Goal: Task Accomplishment & Management: Manage account settings

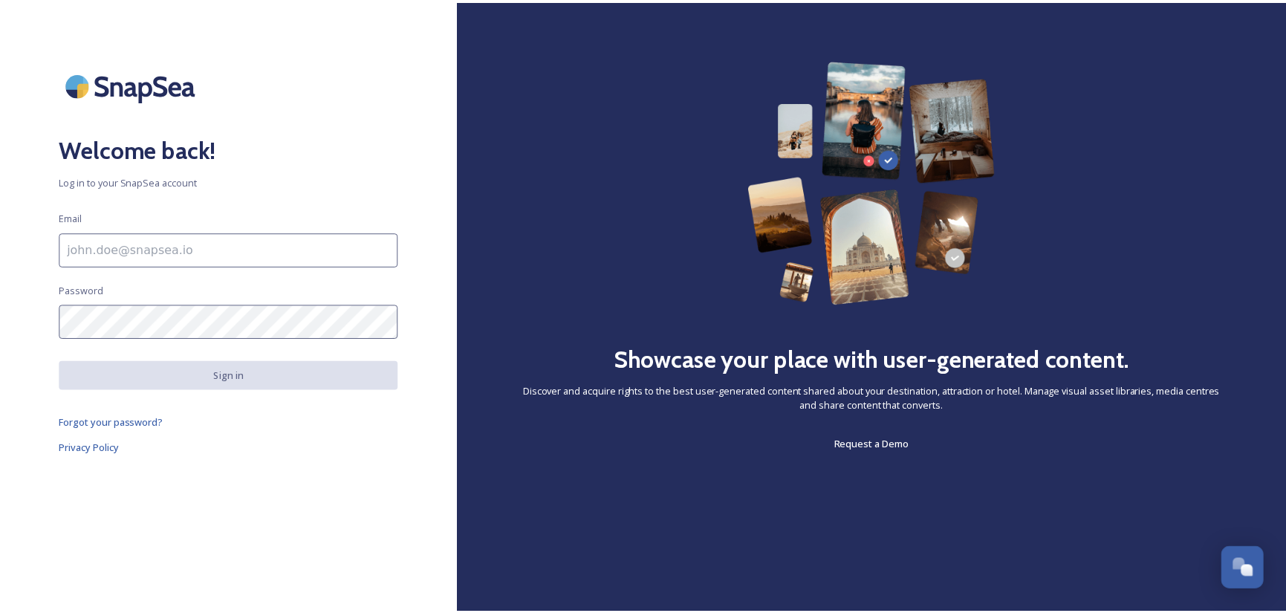
scroll to position [1031, 0]
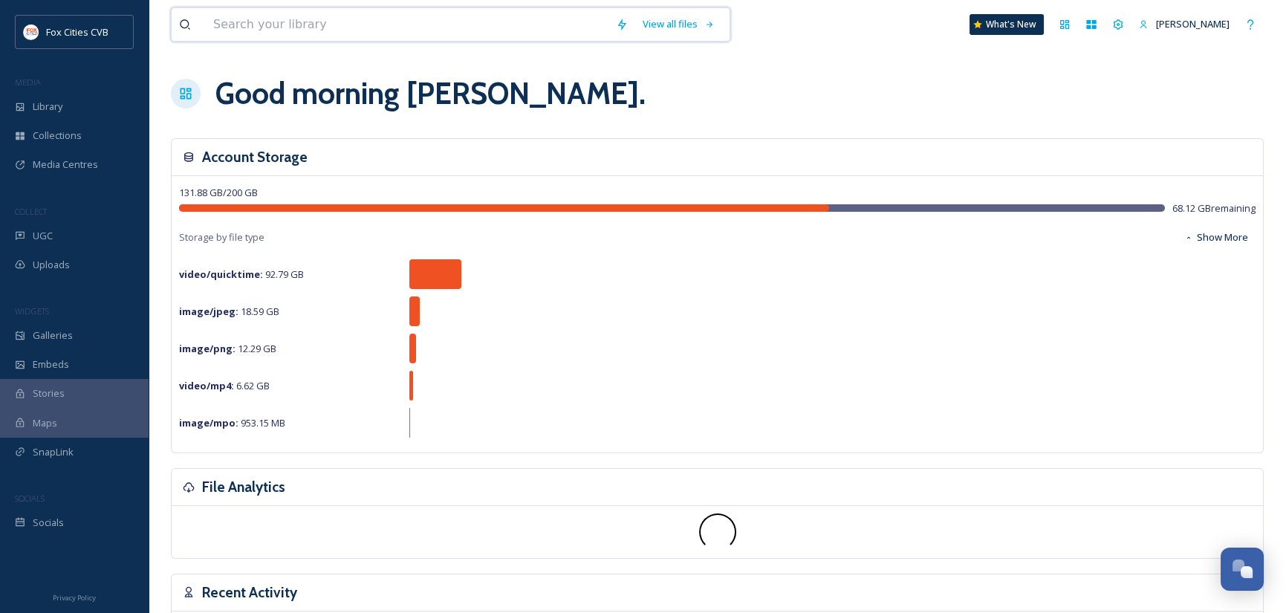
click at [341, 17] on input at bounding box center [407, 24] width 403 height 33
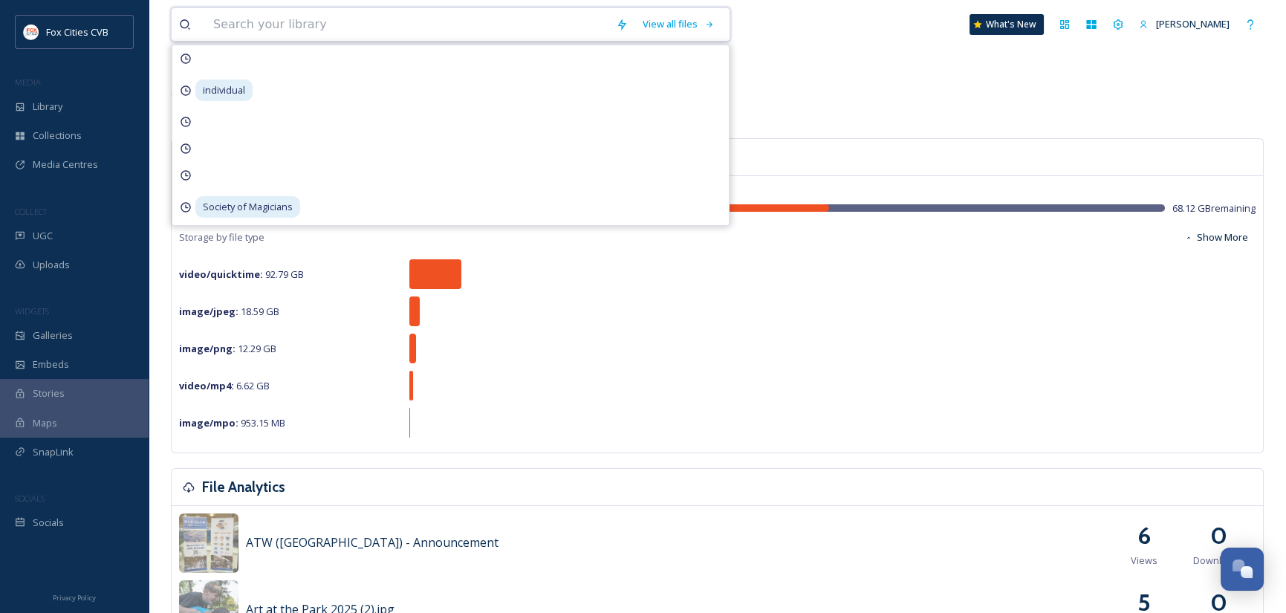
click at [340, 19] on input at bounding box center [407, 24] width 403 height 33
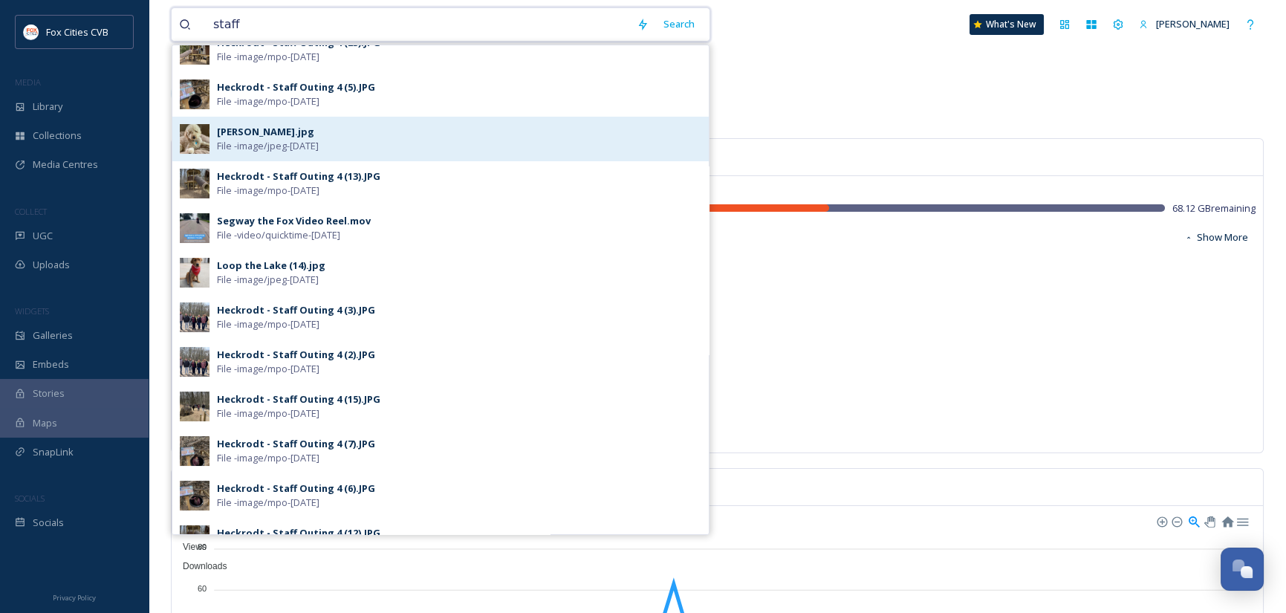
scroll to position [371, 0]
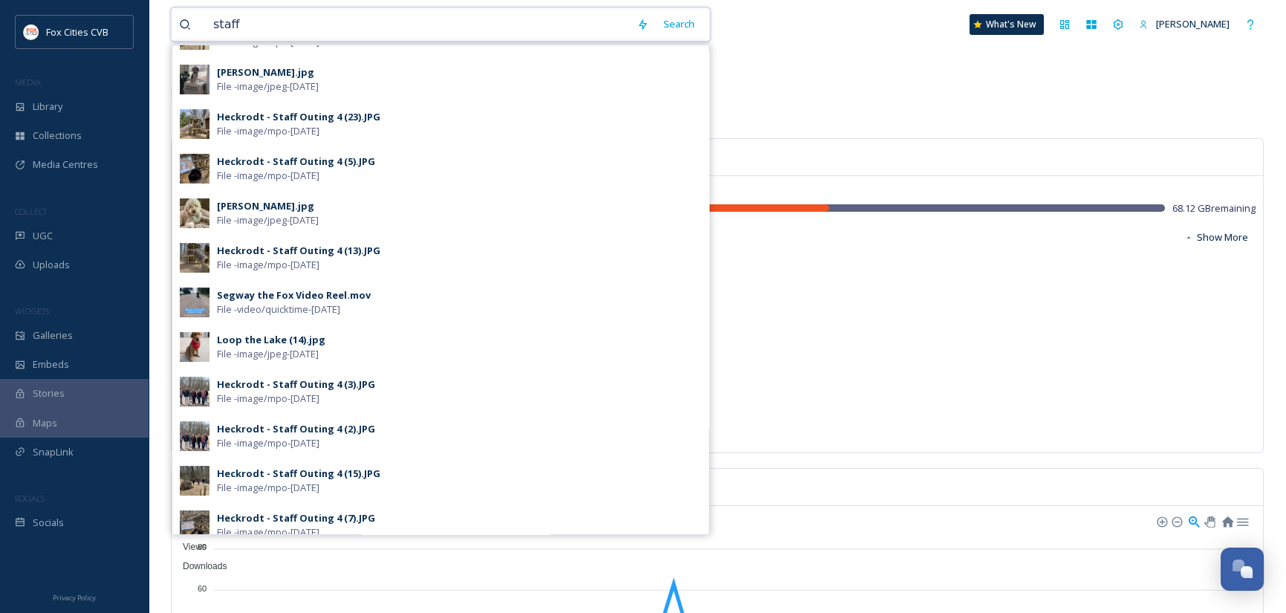
type input "staff"
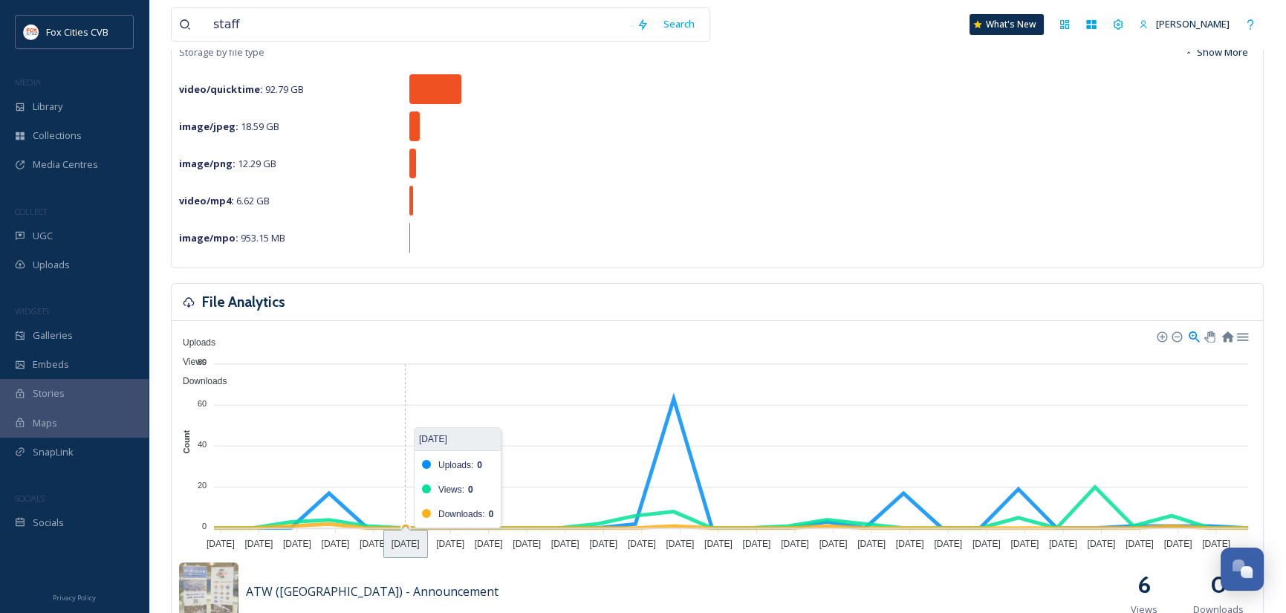
scroll to position [223, 0]
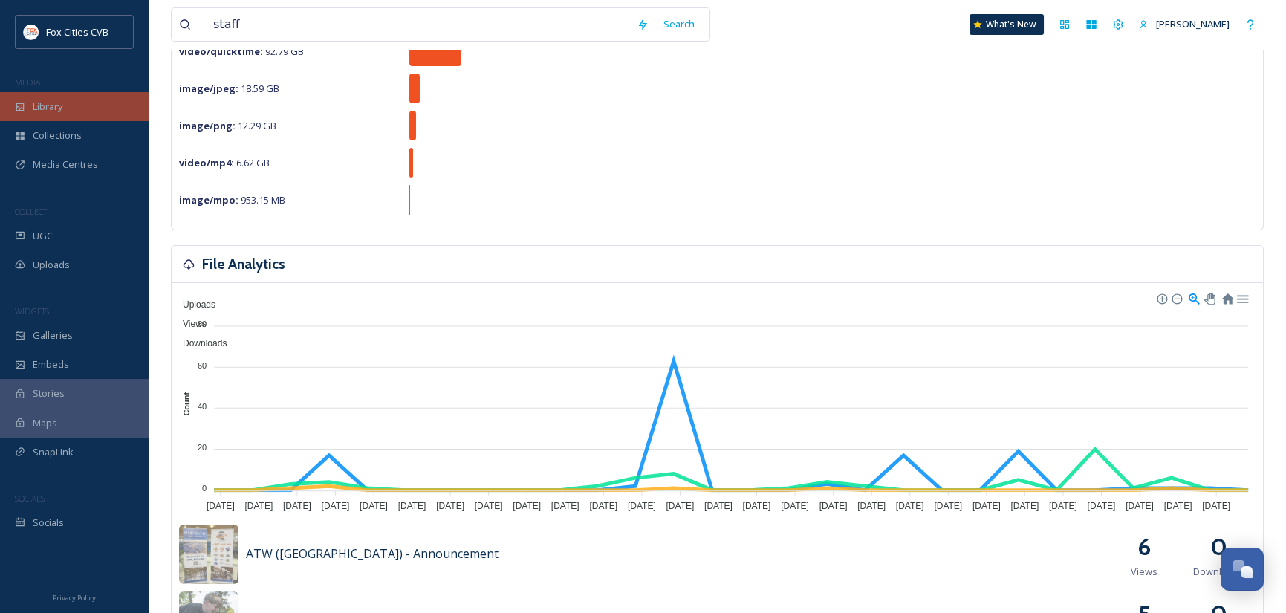
click at [52, 106] on span "Library" at bounding box center [48, 107] width 30 height 14
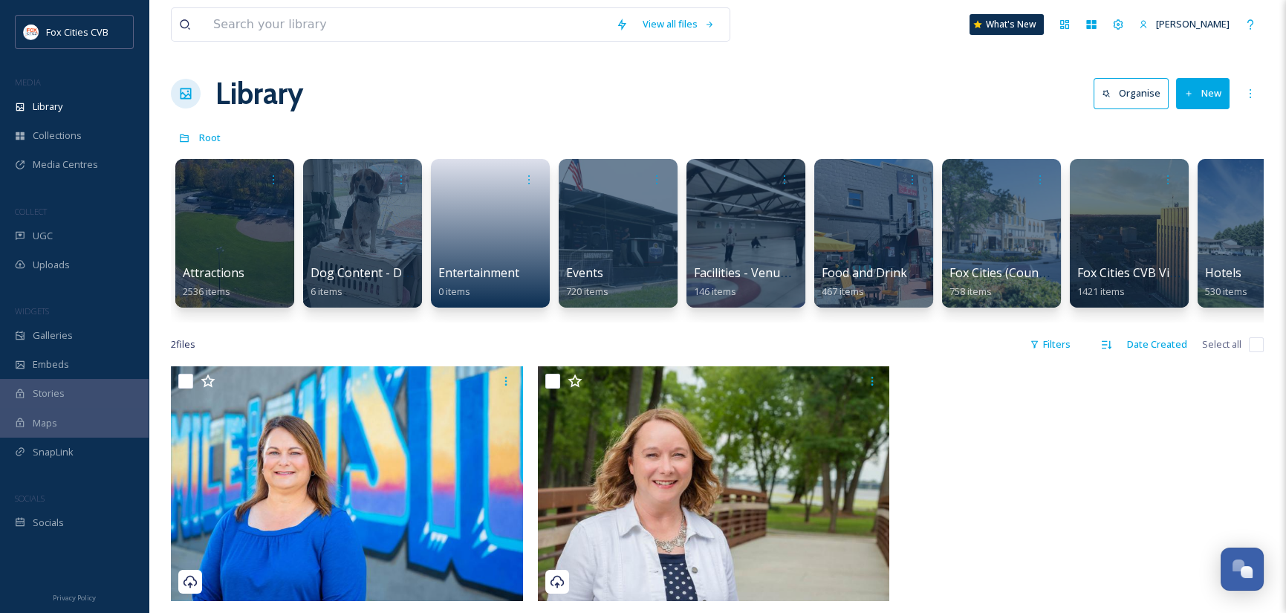
scroll to position [0, 46]
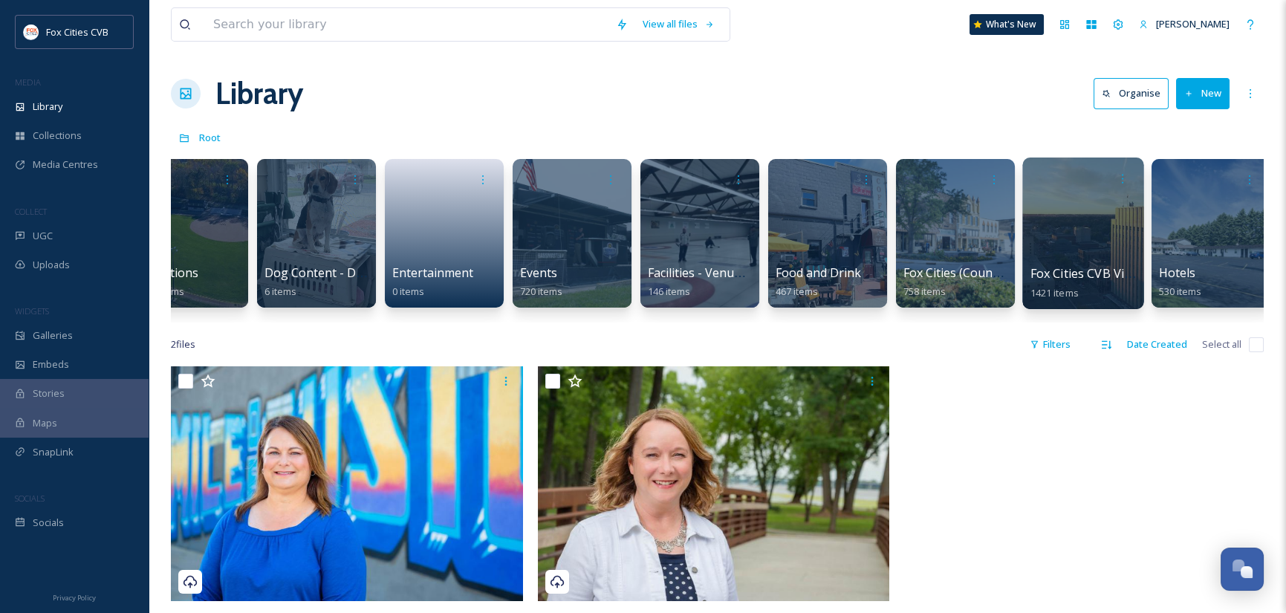
click at [1061, 247] on div at bounding box center [1082, 233] width 121 height 152
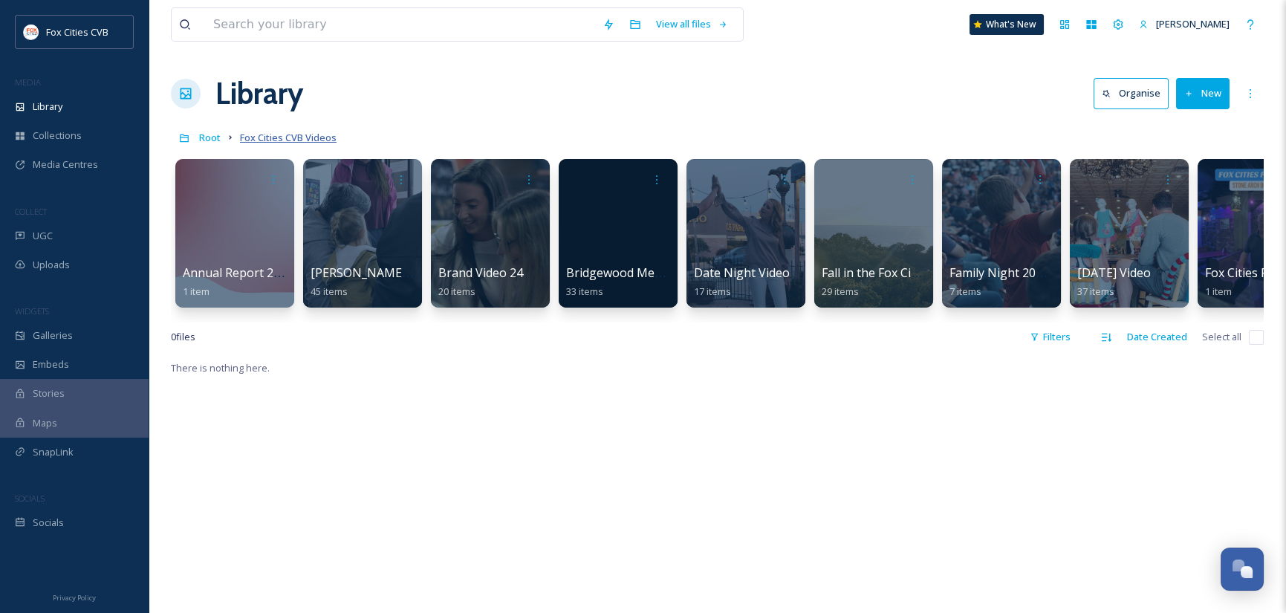
click at [306, 135] on span "Fox Cities CVB Videos" at bounding box center [288, 137] width 97 height 13
click at [1248, 94] on icon at bounding box center [1250, 94] width 12 height 12
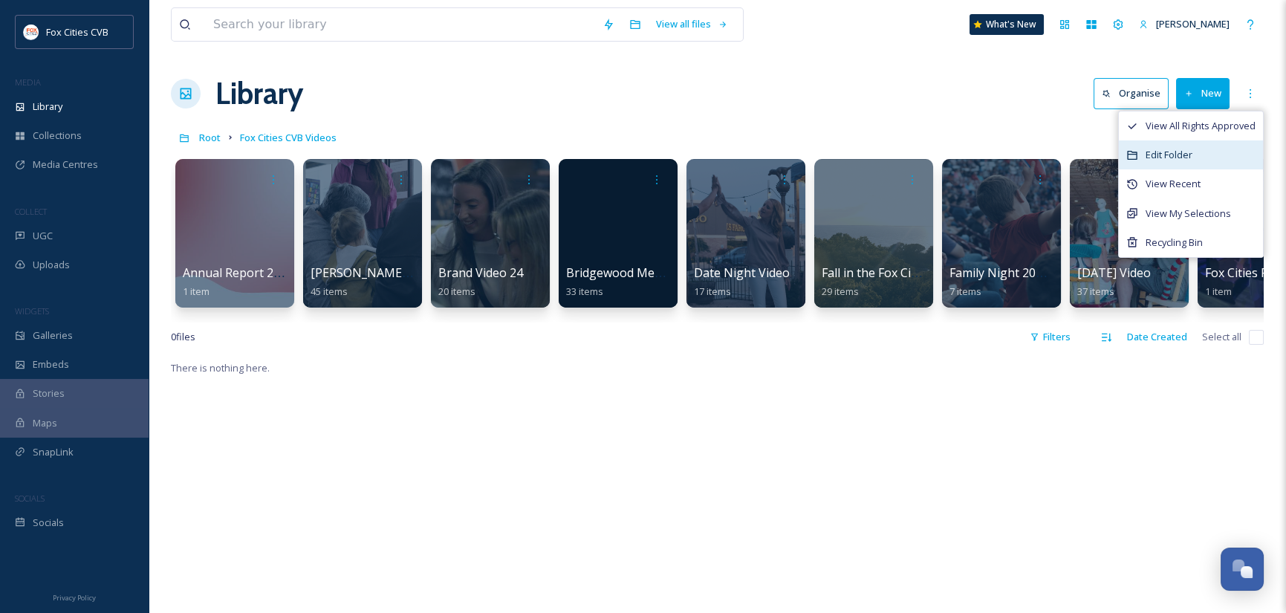
click at [1192, 146] on div "Edit Folder" at bounding box center [1191, 154] width 144 height 29
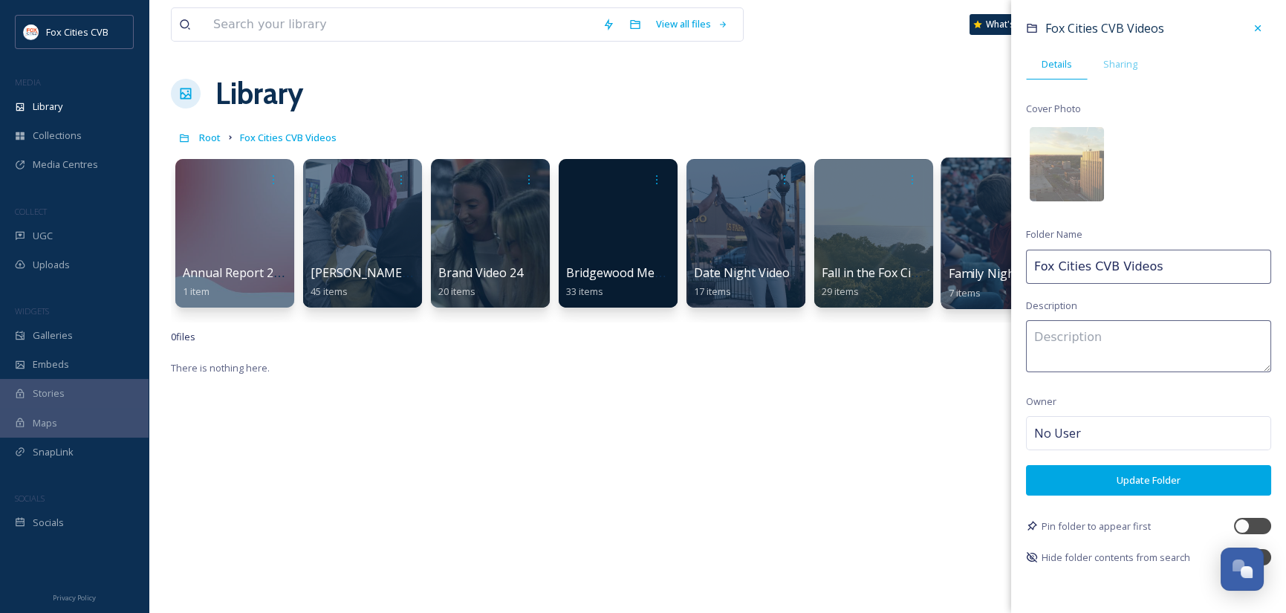
drag, startPoint x: 1113, startPoint y: 264, endPoint x: 943, endPoint y: 273, distance: 170.4
click at [943, 273] on div "View all files What's New [PERSON_NAME] Library Organise New Root Fox Cities CV…" at bounding box center [717, 486] width 1137 height 972
type input "Videos"
click at [1177, 486] on button "Update Folder" at bounding box center [1148, 480] width 245 height 30
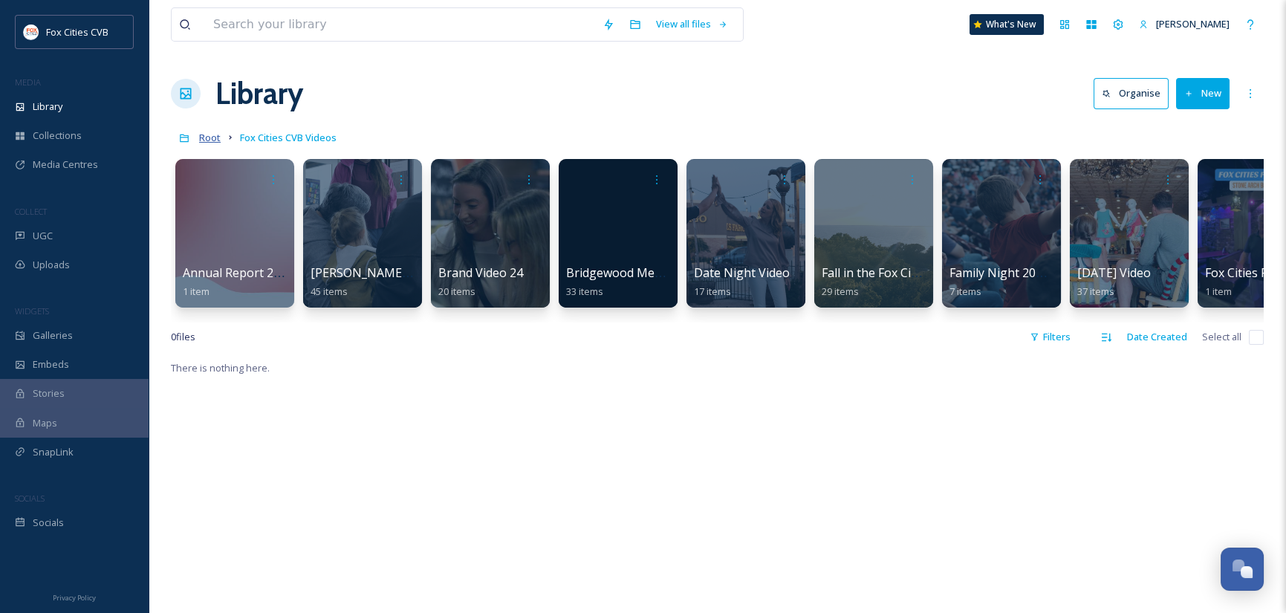
click at [204, 136] on span "Root" at bounding box center [210, 137] width 22 height 13
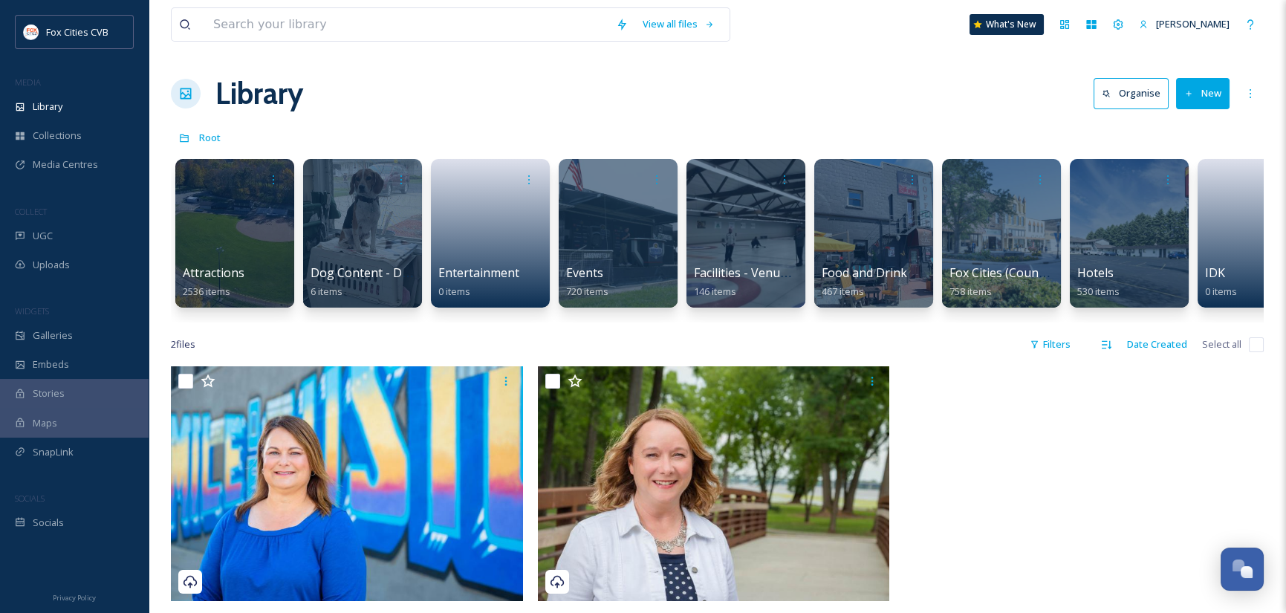
click at [1213, 92] on button "New" at bounding box center [1202, 93] width 53 height 30
click at [1195, 190] on span "Folder" at bounding box center [1186, 186] width 28 height 14
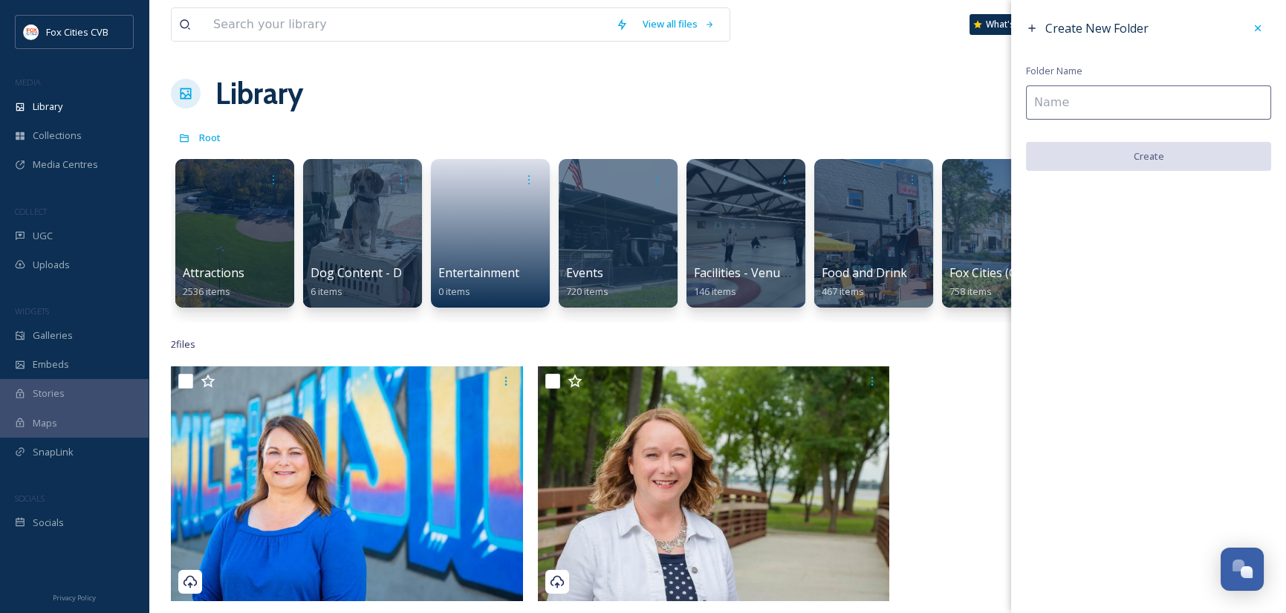
click at [1112, 104] on input at bounding box center [1148, 102] width 245 height 34
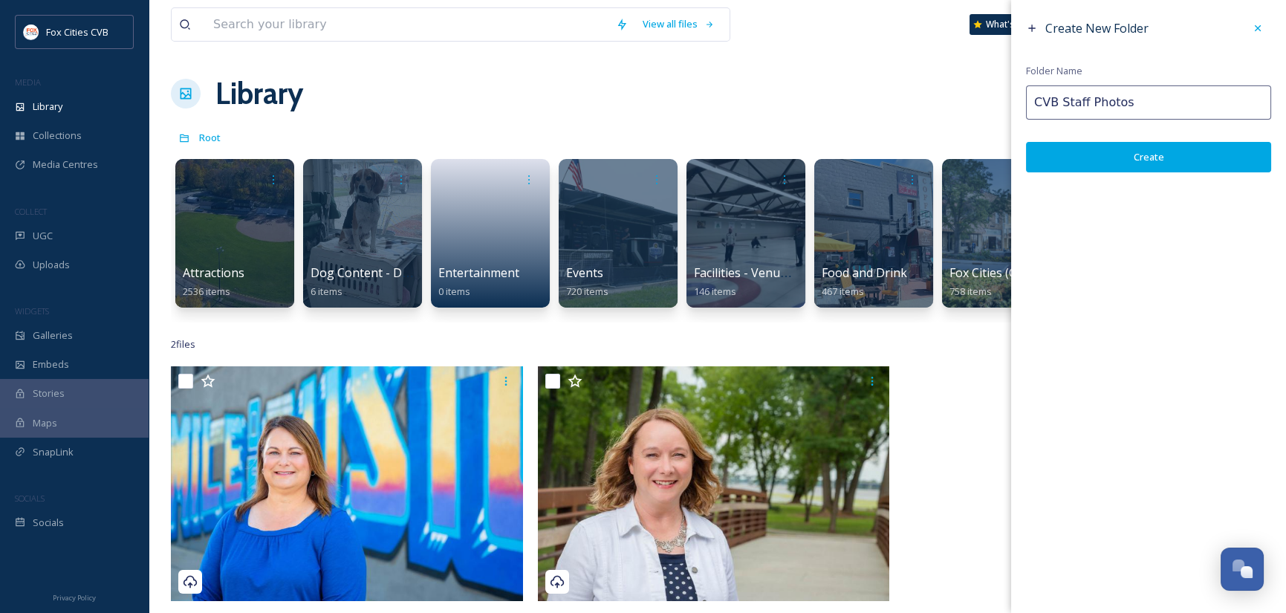
type input "CVB Staff Photos"
click at [1147, 150] on button "Create" at bounding box center [1148, 157] width 245 height 30
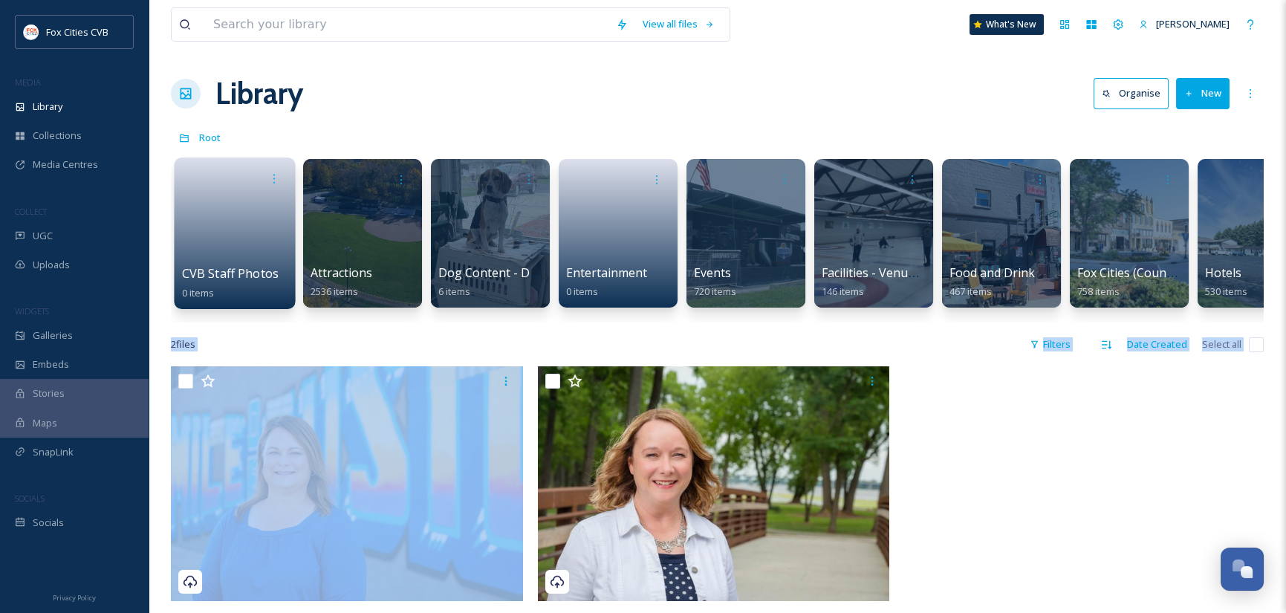
drag, startPoint x: 389, startPoint y: 426, endPoint x: 256, endPoint y: 250, distance: 220.6
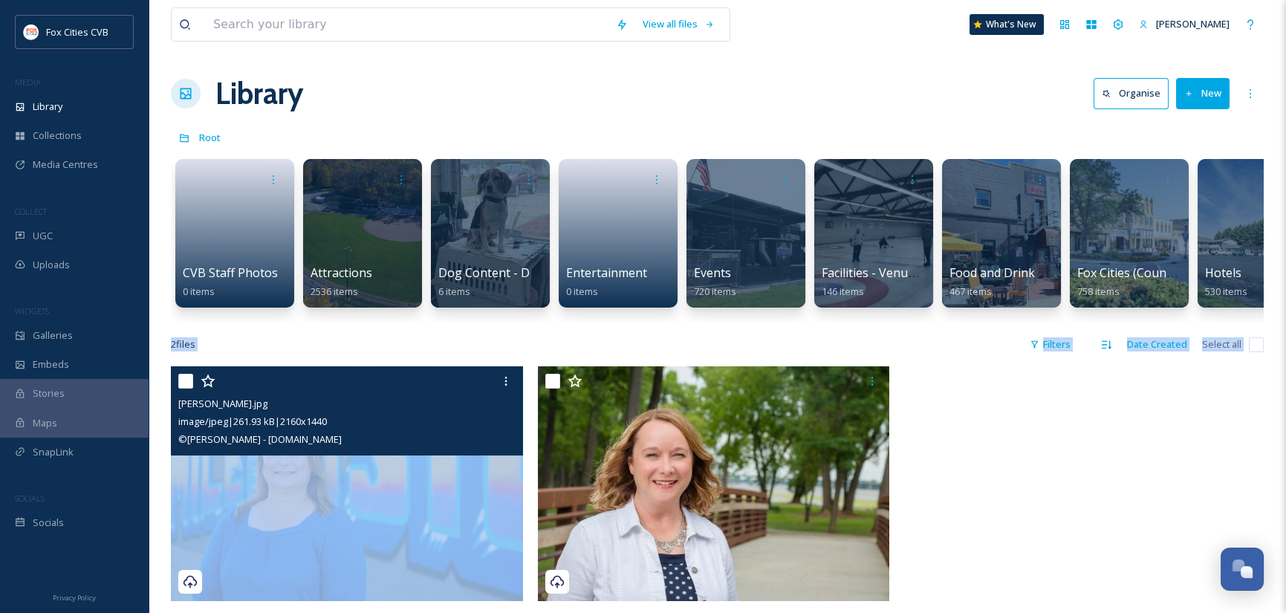
click at [327, 428] on span "image/jpeg | 261.93 kB | 2160 x 1440" at bounding box center [252, 421] width 149 height 13
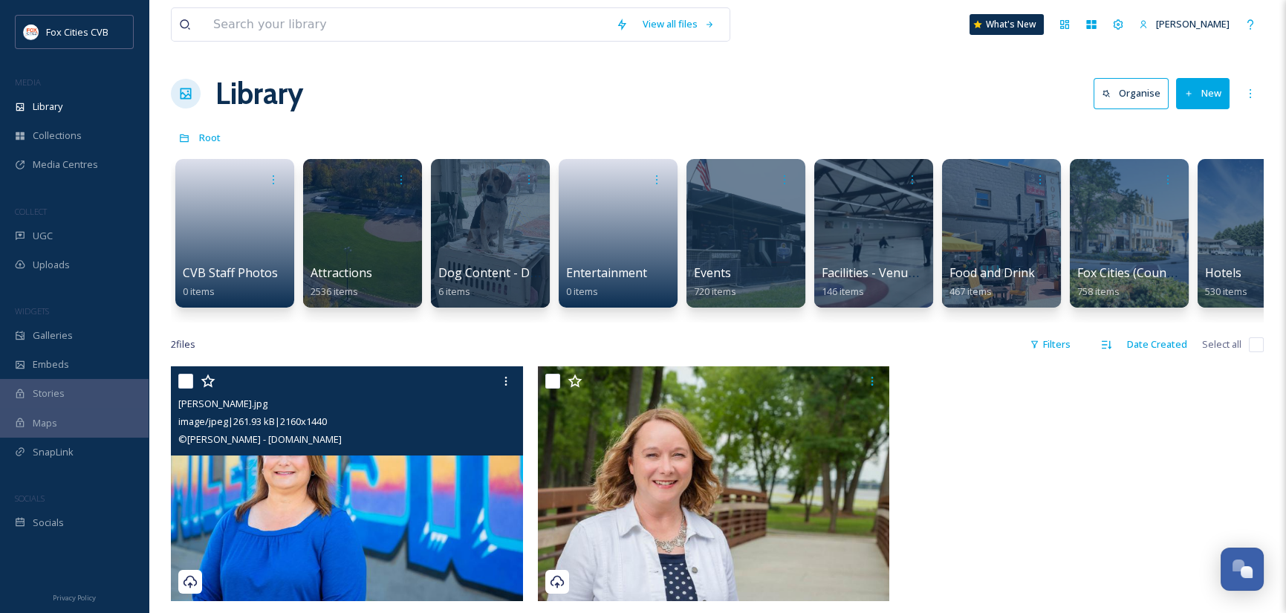
click at [186, 389] on input "checkbox" at bounding box center [185, 381] width 15 height 15
checkbox input "true"
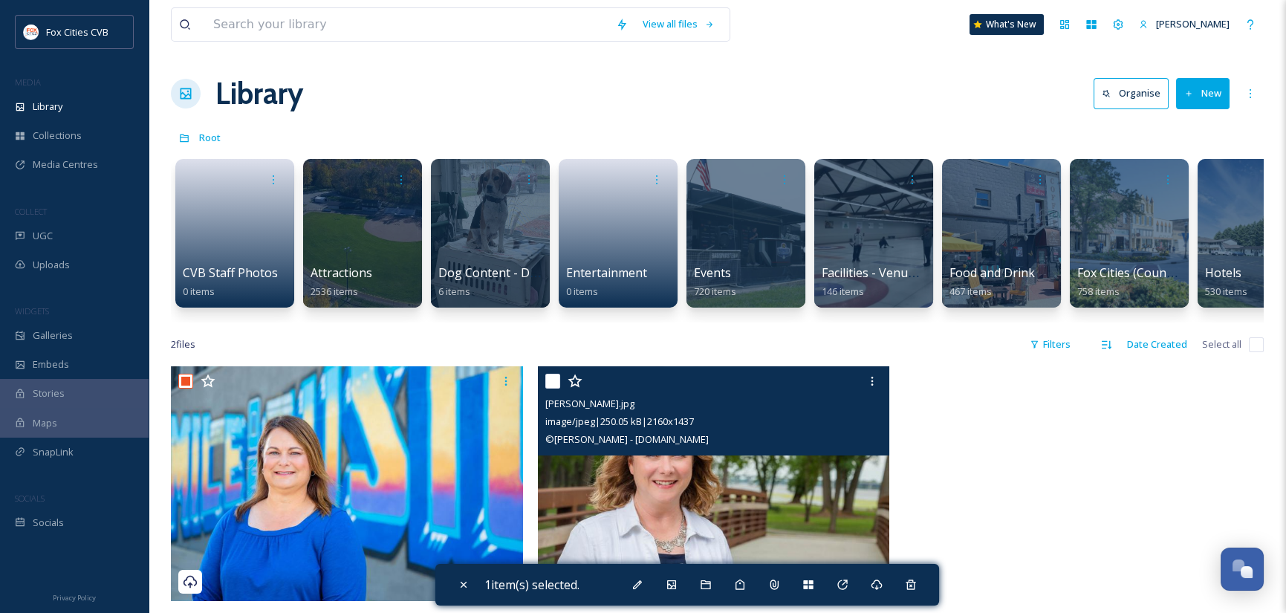
click at [553, 389] on input "checkbox" at bounding box center [552, 381] width 15 height 15
checkbox input "true"
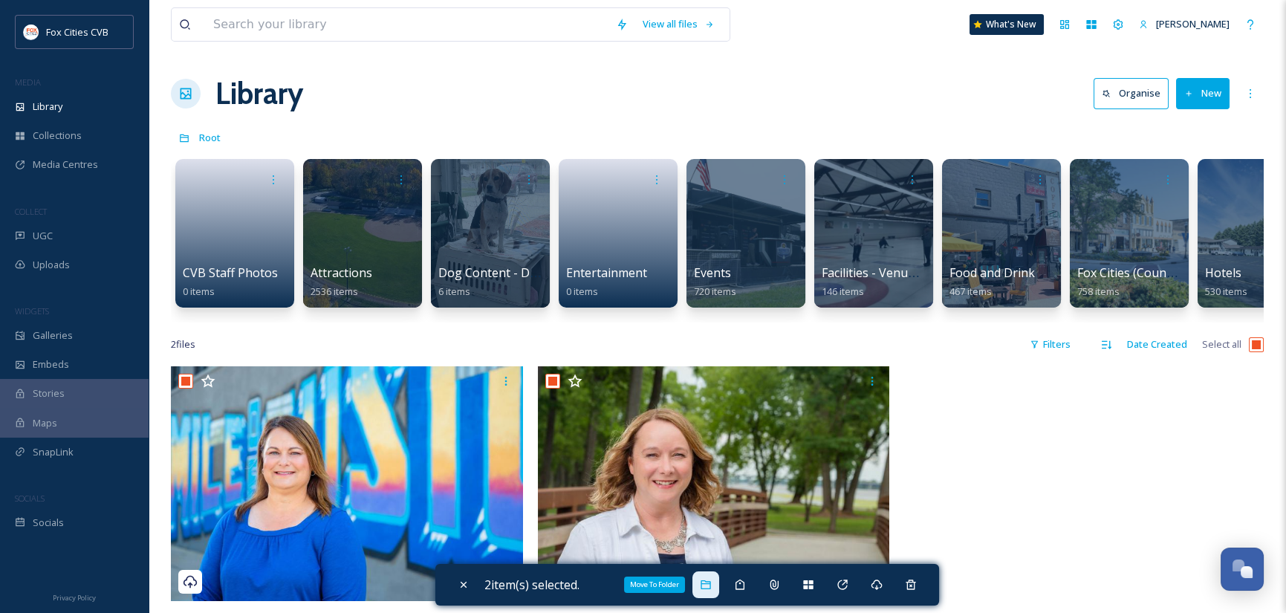
click at [702, 586] on div "Move To Folder" at bounding box center [705, 584] width 27 height 27
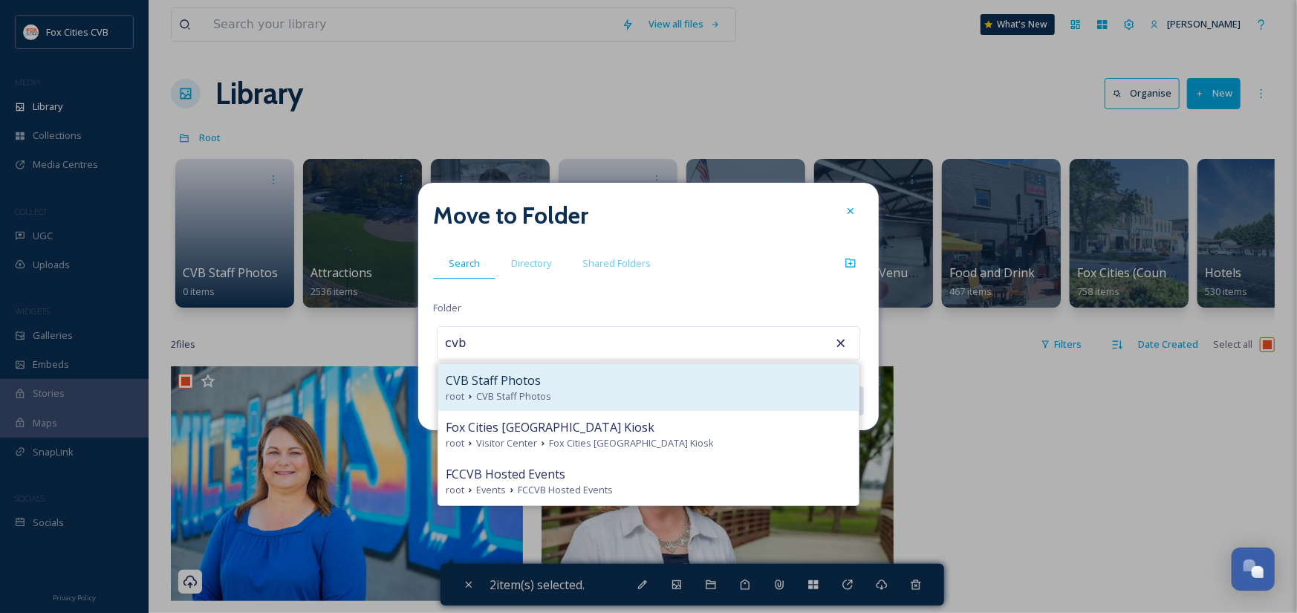
click at [495, 389] on span "CVB Staff Photos" at bounding box center [513, 396] width 75 height 14
type input "CVB Staff Photos"
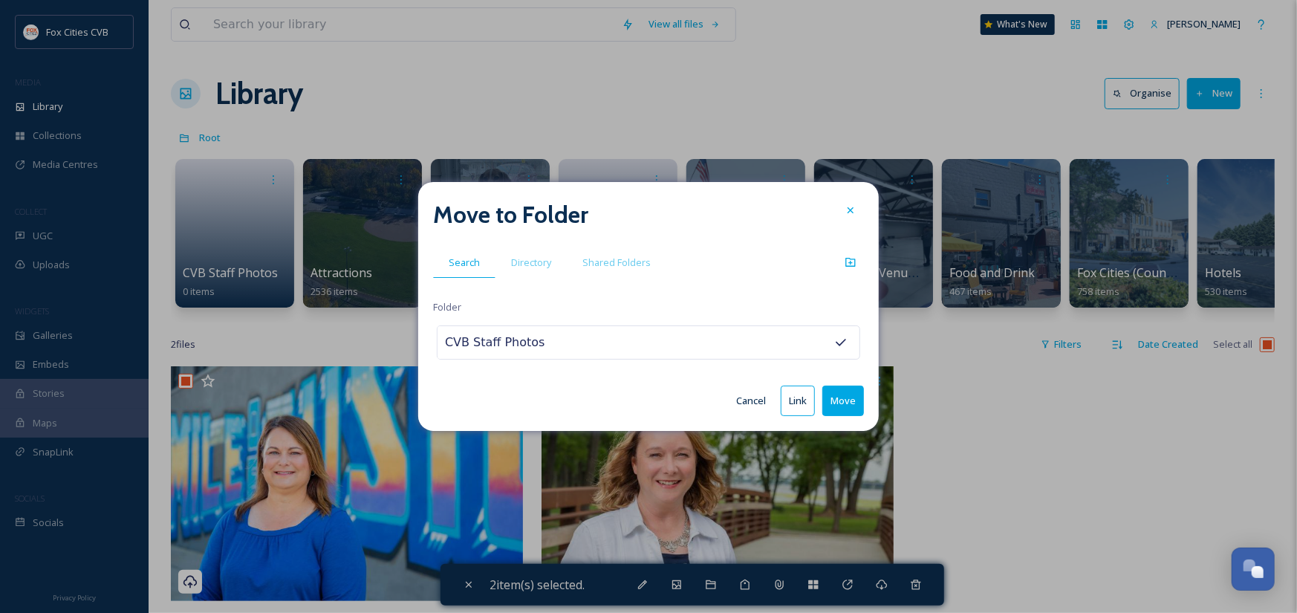
click at [848, 407] on button "Move" at bounding box center [843, 401] width 42 height 30
checkbox input "false"
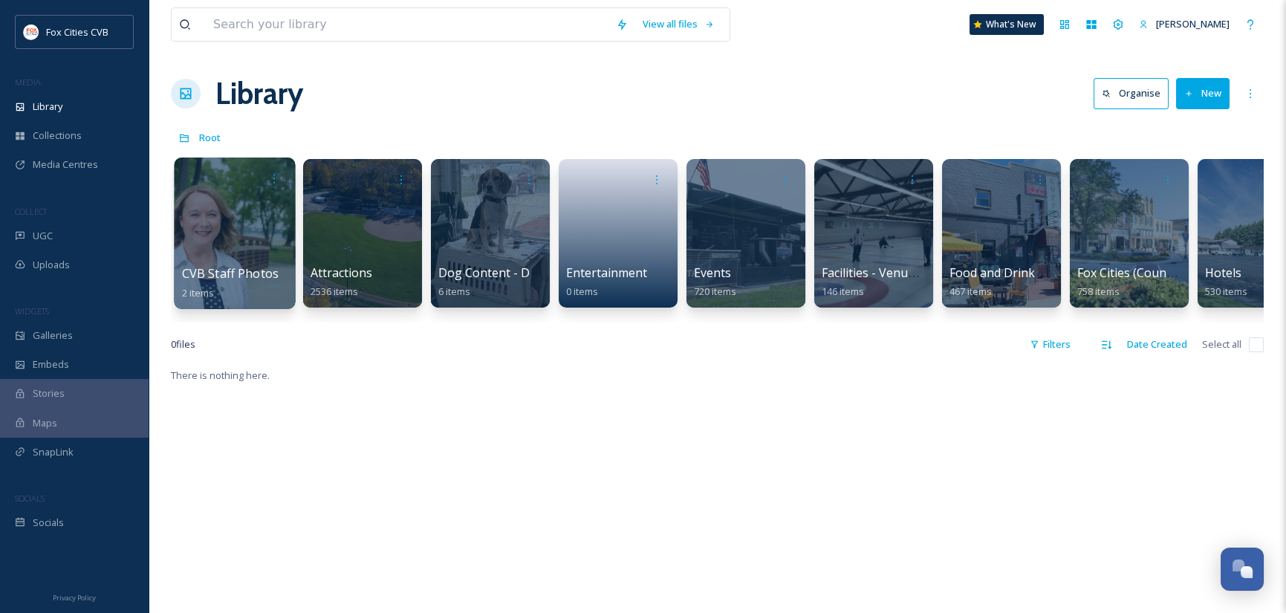
click at [235, 237] on div at bounding box center [234, 233] width 121 height 152
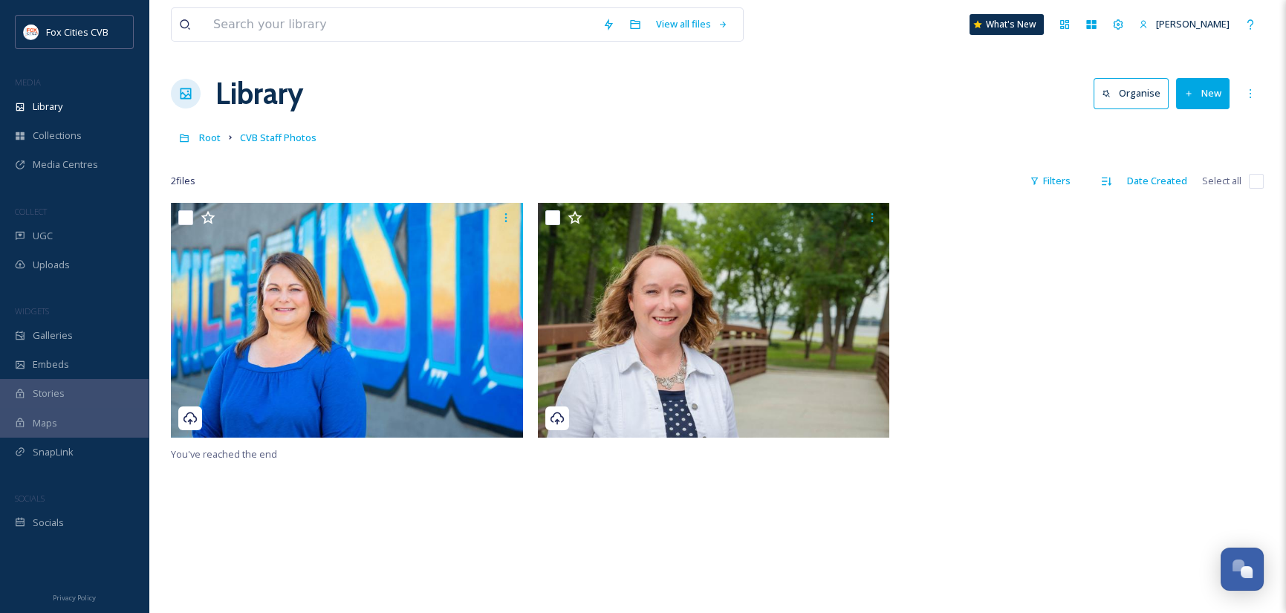
click at [1220, 95] on button "New" at bounding box center [1202, 93] width 53 height 30
click at [1207, 129] on span "File Upload" at bounding box center [1196, 128] width 49 height 14
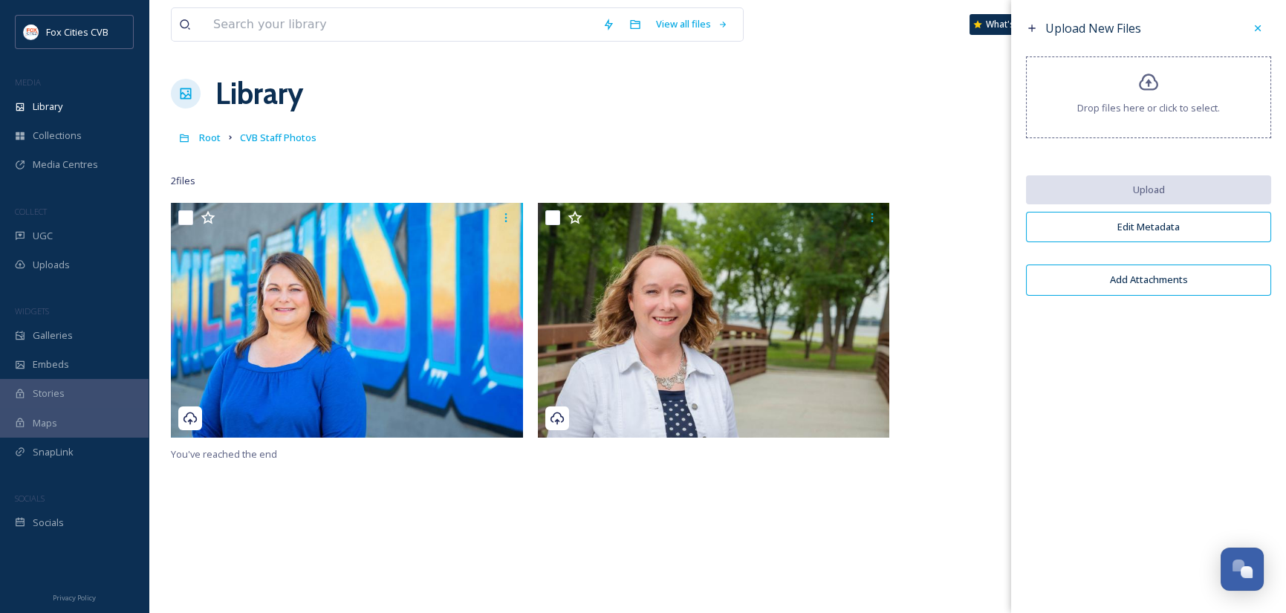
click at [1191, 126] on div "Drop files here or click to select." at bounding box center [1148, 97] width 245 height 82
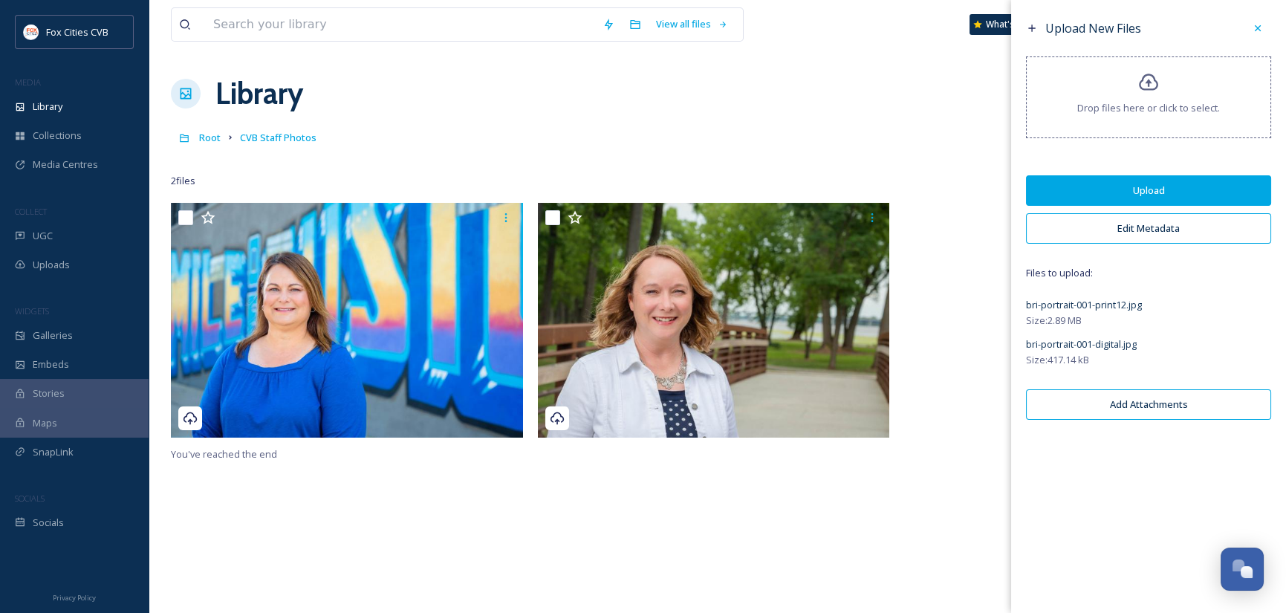
click at [1130, 186] on button "Upload" at bounding box center [1148, 190] width 245 height 30
